Goal: Task Accomplishment & Management: Manage account settings

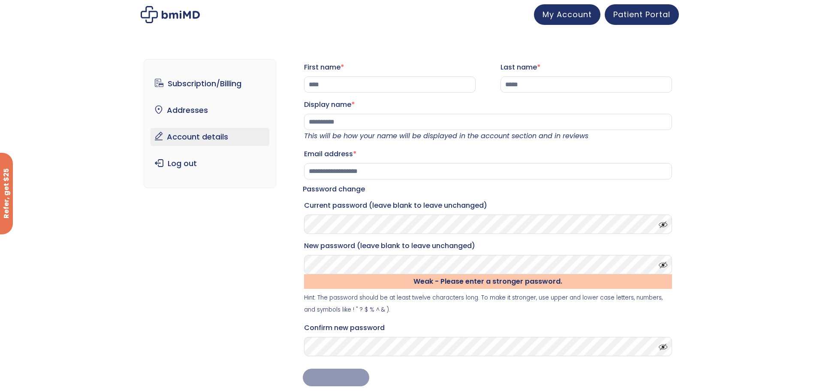
click at [272, 298] on div "**********" at bounding box center [409, 229] width 530 height 374
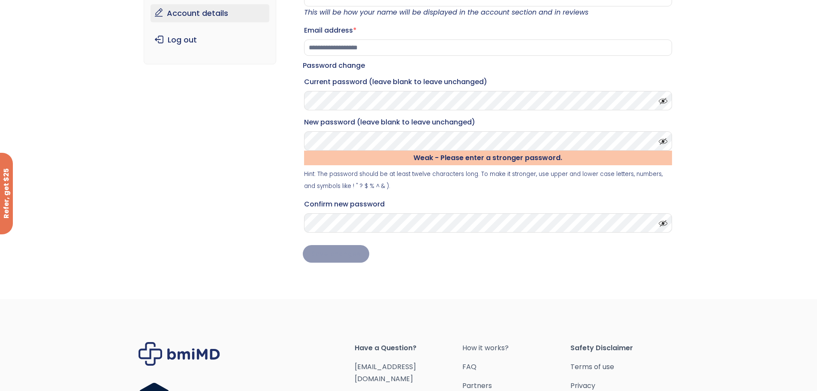
scroll to position [129, 0]
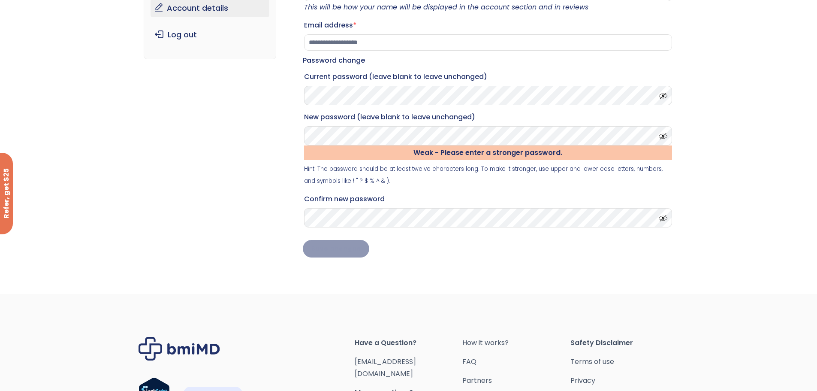
click at [665, 137] on span at bounding box center [661, 134] width 13 height 6
click at [666, 219] on span at bounding box center [661, 216] width 13 height 6
click at [662, 97] on span at bounding box center [661, 94] width 13 height 6
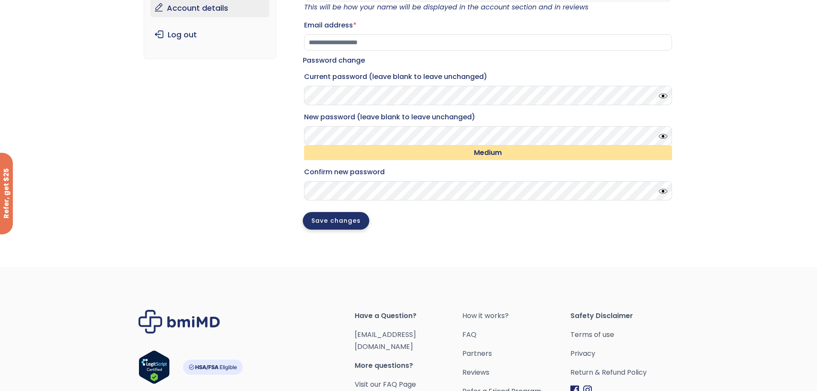
click at [340, 230] on button "Save changes" at bounding box center [336, 221] width 67 height 18
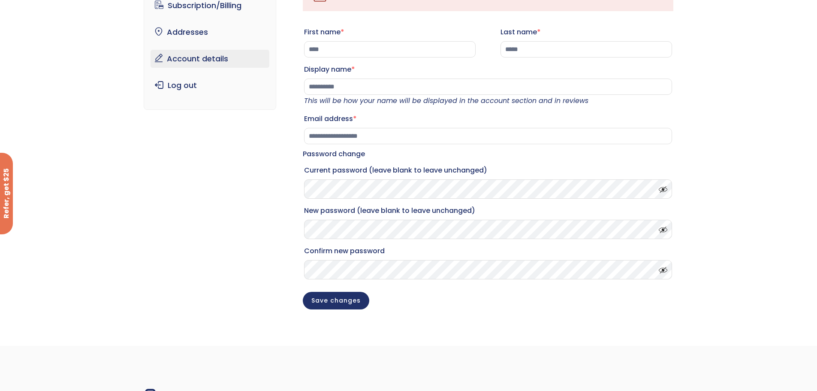
scroll to position [86, 0]
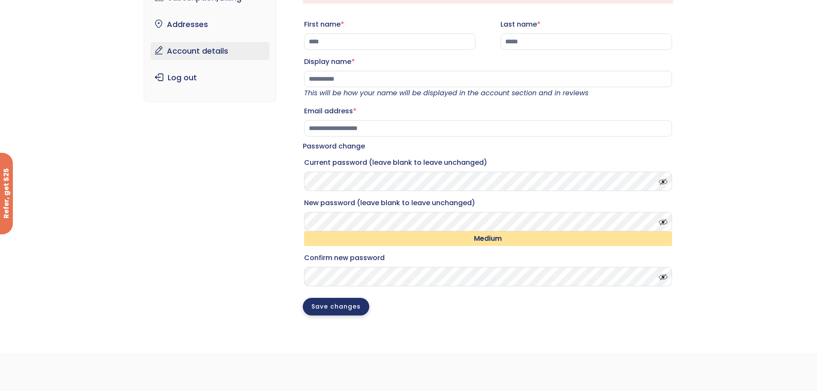
click at [315, 311] on button "Save changes" at bounding box center [336, 307] width 67 height 18
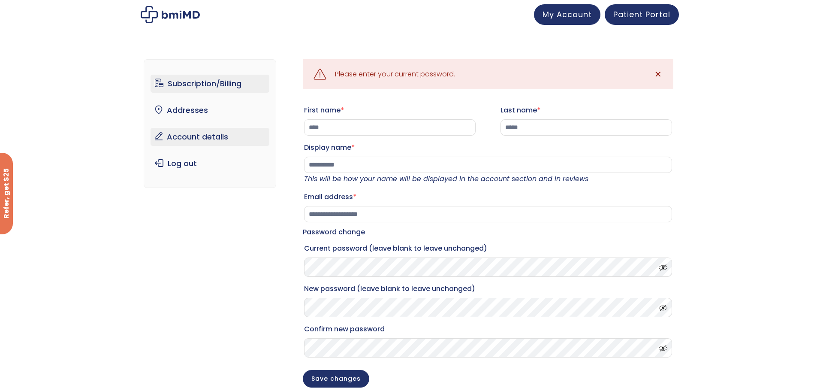
click at [169, 79] on link "Subscription/Billing" at bounding box center [210, 84] width 119 height 18
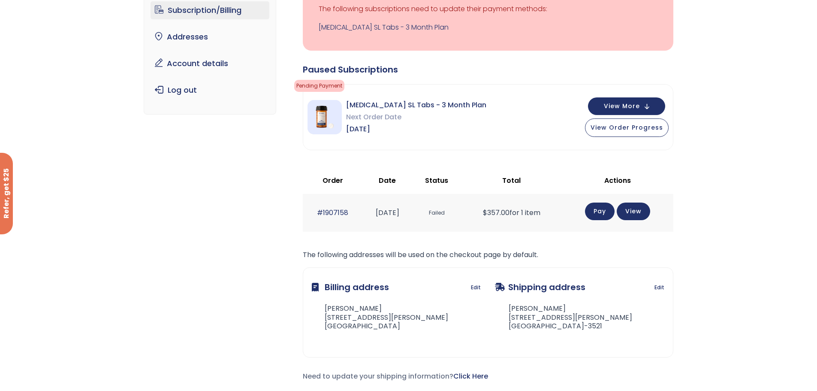
scroll to position [86, 0]
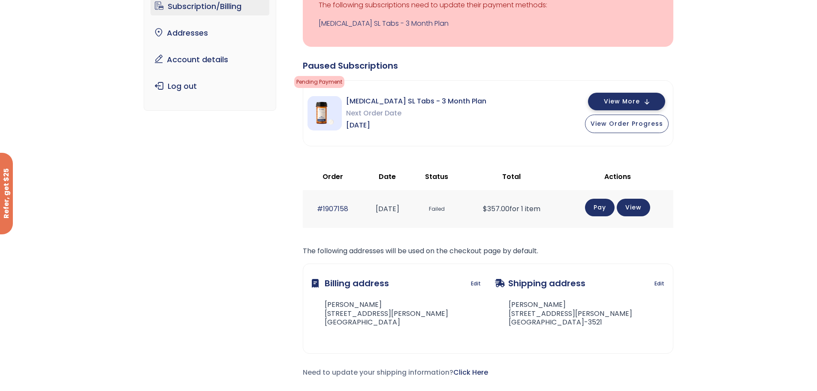
click at [627, 94] on button "View More" at bounding box center [626, 102] width 77 height 18
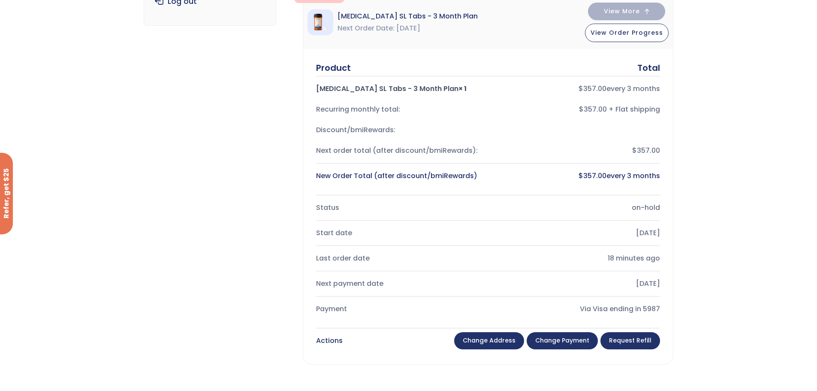
scroll to position [172, 0]
click at [569, 341] on link "Change payment" at bounding box center [562, 339] width 71 height 17
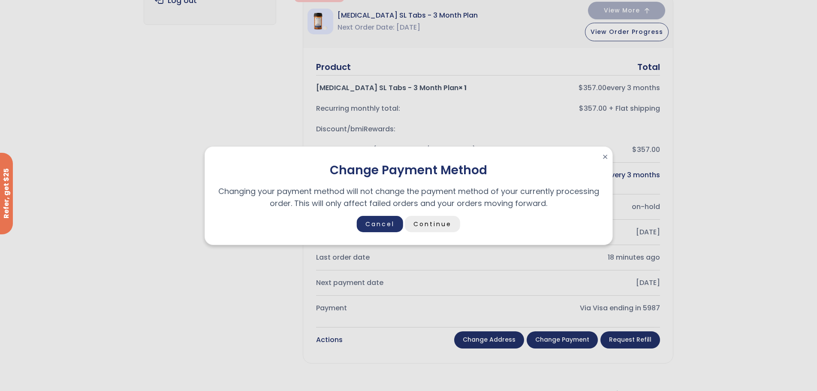
click at [415, 222] on link "Continue" at bounding box center [432, 224] width 55 height 16
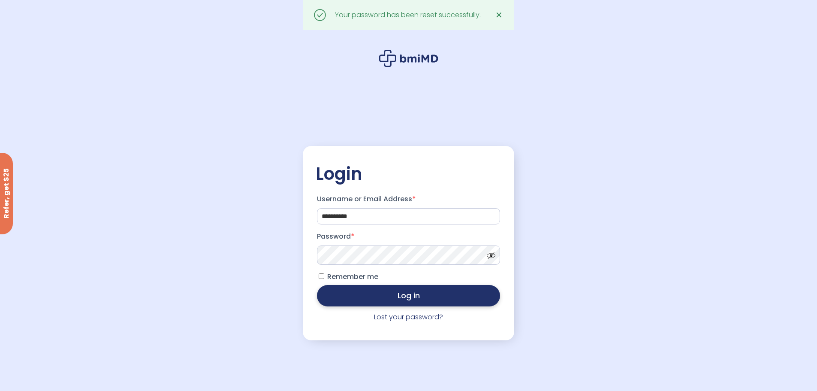
click at [369, 304] on button "Log in" at bounding box center [408, 295] width 183 height 21
